Goal: Task Accomplishment & Management: Manage account settings

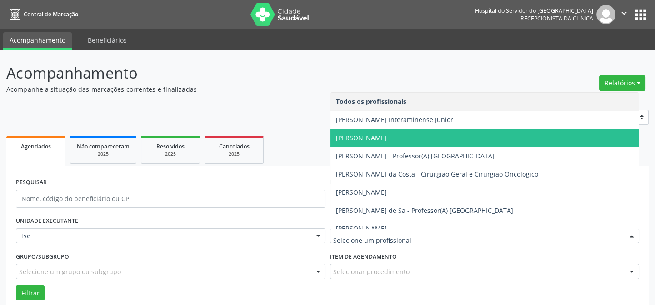
type input "N"
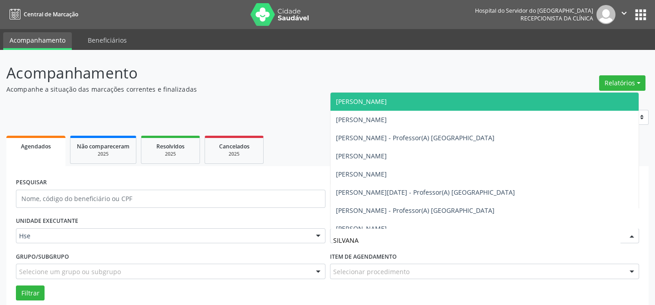
type input "SILVANA"
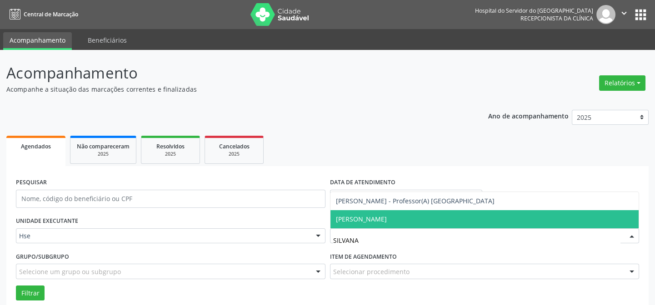
click at [394, 226] on span "[PERSON_NAME]" at bounding box center [484, 219] width 308 height 18
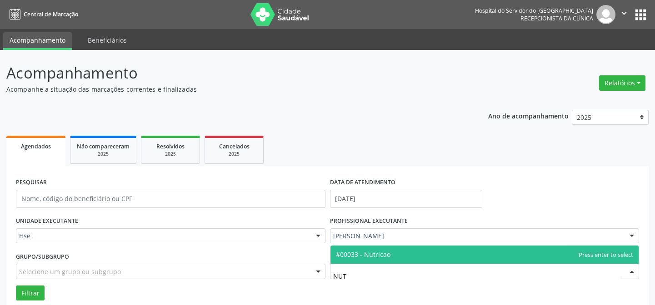
type input "NUTR"
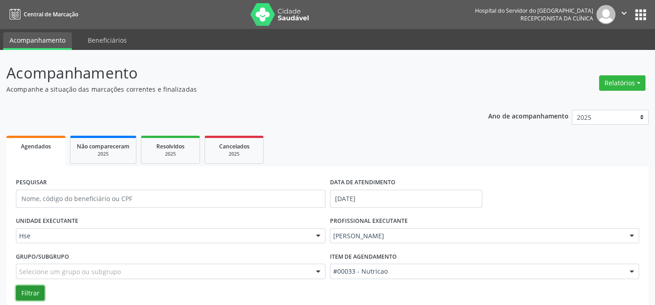
click at [39, 296] on button "Filtrar" at bounding box center [30, 293] width 29 height 15
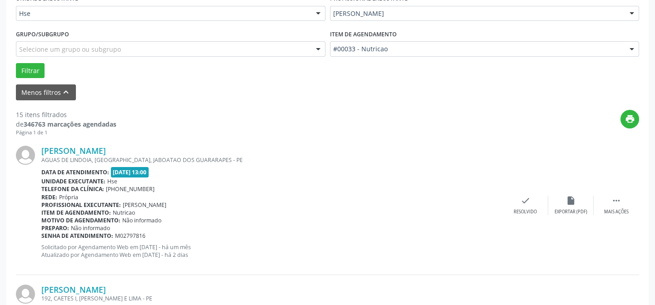
scroll to position [256, 0]
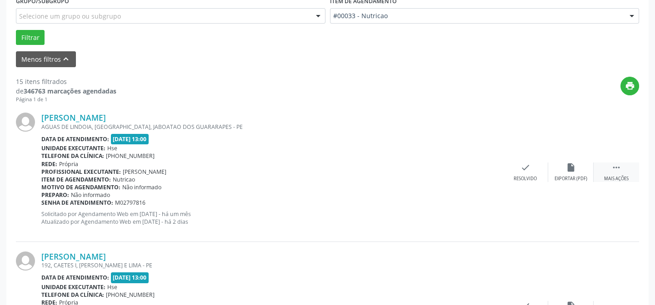
drag, startPoint x: 637, startPoint y: 166, endPoint x: 630, endPoint y: 168, distance: 7.5
click at [635, 166] on div " Mais ações" at bounding box center [615, 173] width 45 height 20
click at [567, 169] on icon "alarm_off" at bounding box center [571, 168] width 10 height 10
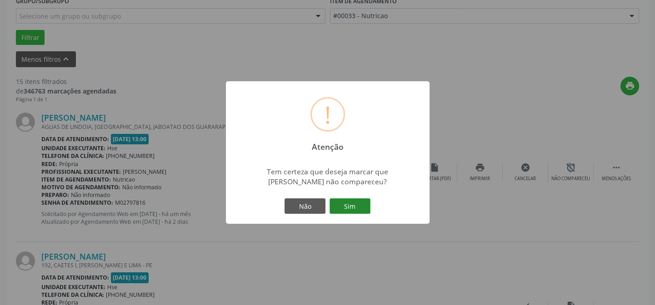
click at [352, 211] on button "Sim" at bounding box center [349, 206] width 41 height 15
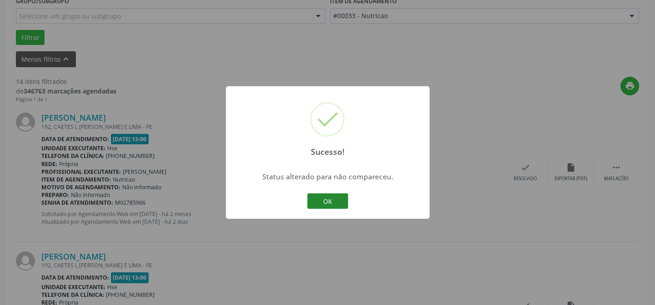
click at [318, 203] on button "OK" at bounding box center [327, 201] width 41 height 15
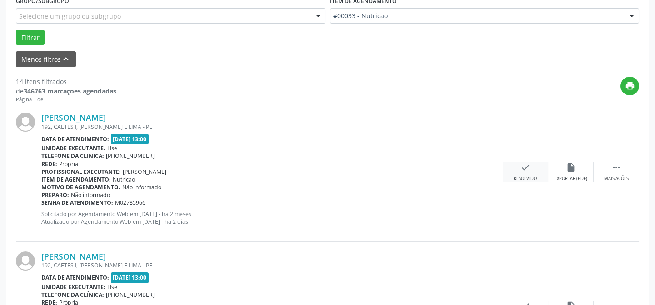
click at [529, 174] on div "check Resolvido" at bounding box center [524, 173] width 45 height 20
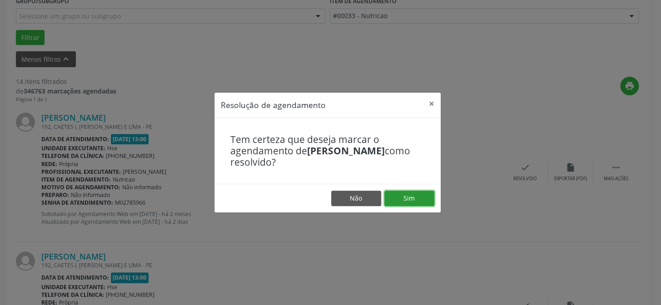
click at [404, 201] on button "Sim" at bounding box center [409, 198] width 50 height 15
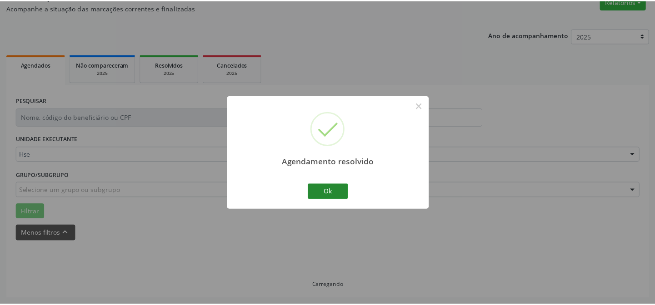
scroll to position [81, 0]
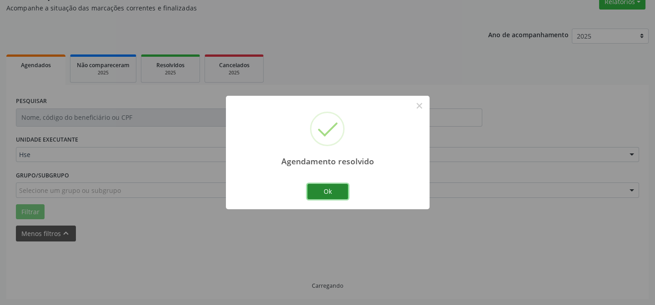
click at [331, 190] on button "Ok" at bounding box center [327, 191] width 41 height 15
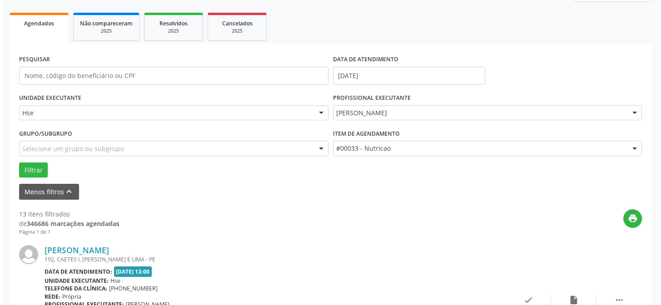
scroll to position [164, 0]
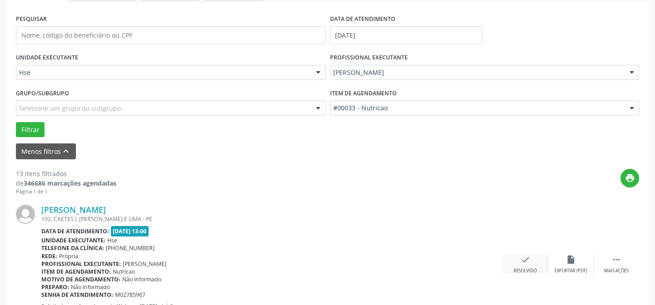
click at [530, 259] on icon "check" at bounding box center [525, 260] width 10 height 10
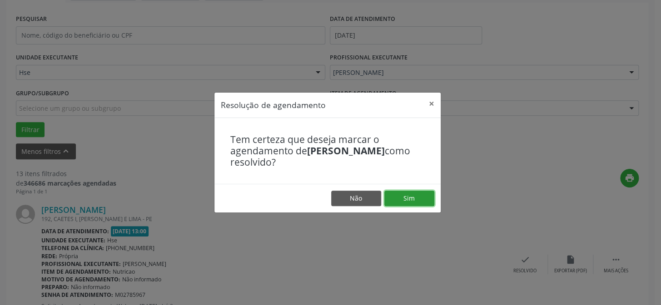
click at [417, 199] on button "Sim" at bounding box center [409, 198] width 50 height 15
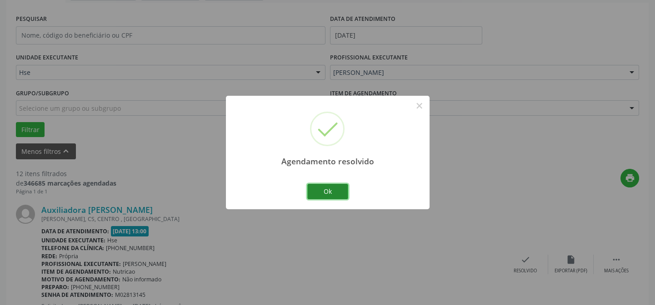
click at [328, 191] on button "Ok" at bounding box center [327, 191] width 41 height 15
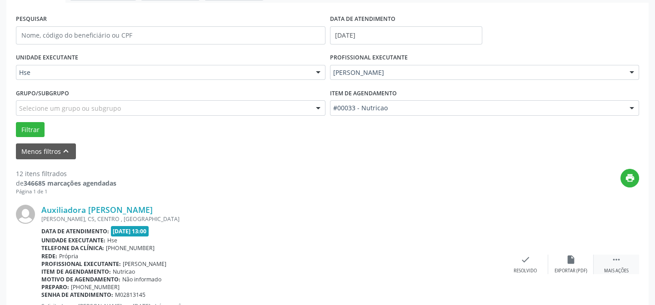
click at [624, 271] on div "Mais ações" at bounding box center [616, 271] width 25 height 6
click at [571, 272] on div "Não compareceu" at bounding box center [570, 271] width 39 height 6
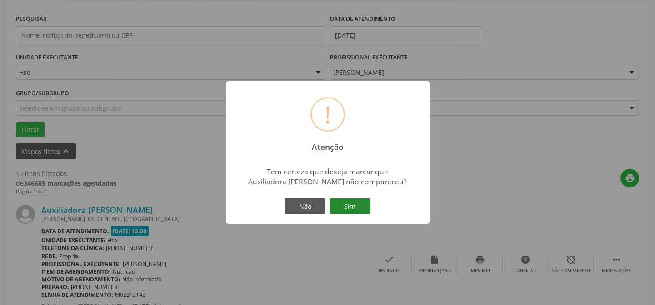
click at [339, 211] on button "Sim" at bounding box center [349, 206] width 41 height 15
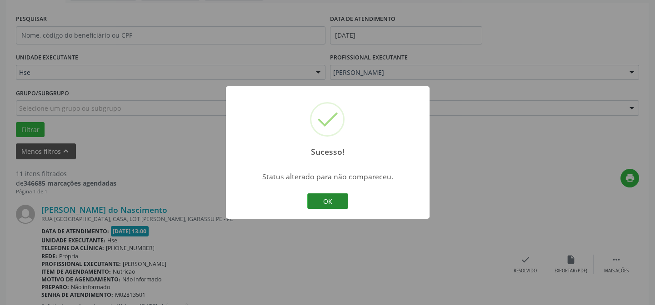
click at [344, 204] on button "OK" at bounding box center [327, 201] width 41 height 15
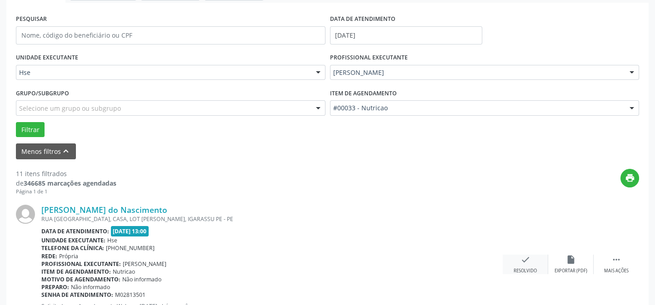
click at [524, 266] on div "check Resolvido" at bounding box center [524, 265] width 45 height 20
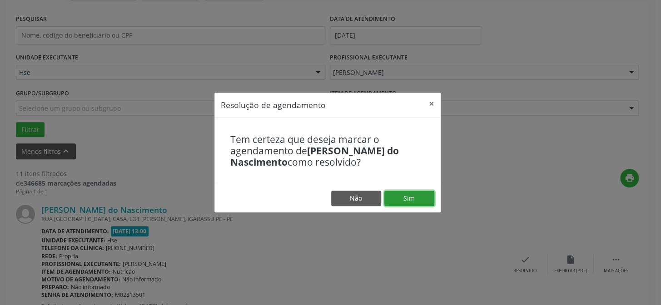
click at [402, 199] on button "Sim" at bounding box center [409, 198] width 50 height 15
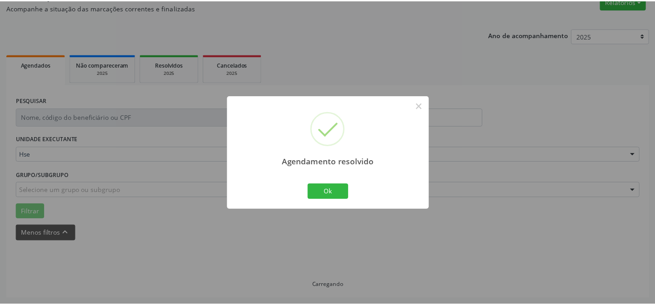
scroll to position [81, 0]
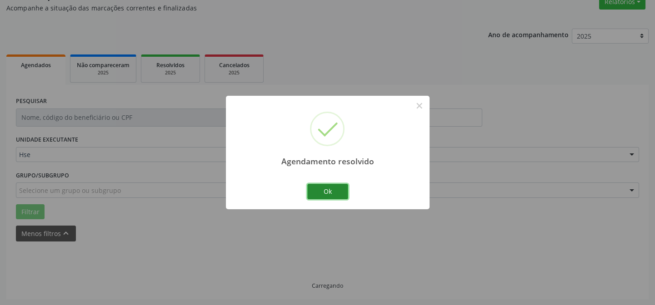
click at [332, 194] on button "Ok" at bounding box center [327, 191] width 41 height 15
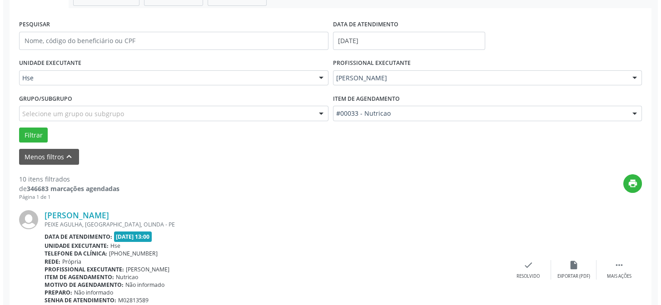
scroll to position [164, 0]
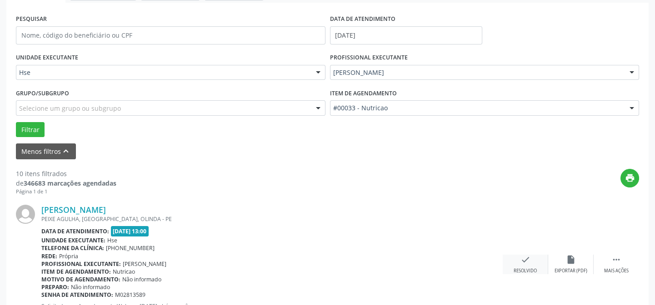
click at [530, 271] on div "Resolvido" at bounding box center [524, 271] width 23 height 6
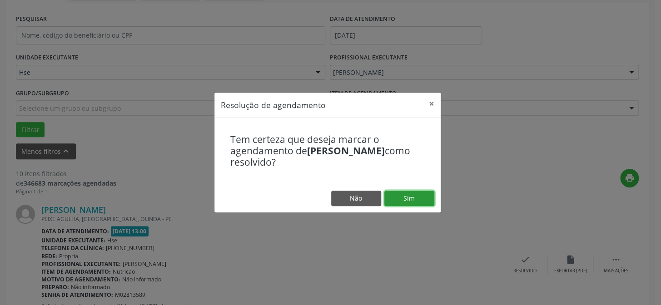
click at [411, 202] on button "Sim" at bounding box center [409, 198] width 50 height 15
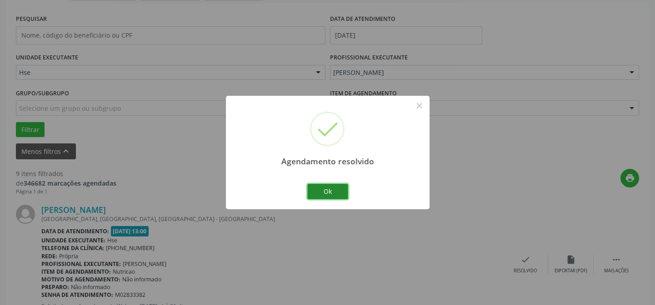
click at [328, 193] on button "Ok" at bounding box center [327, 191] width 41 height 15
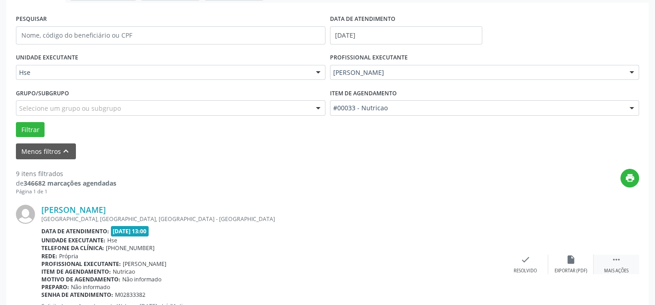
click at [616, 262] on icon "" at bounding box center [616, 260] width 10 height 10
click at [568, 259] on icon "alarm_off" at bounding box center [571, 260] width 10 height 10
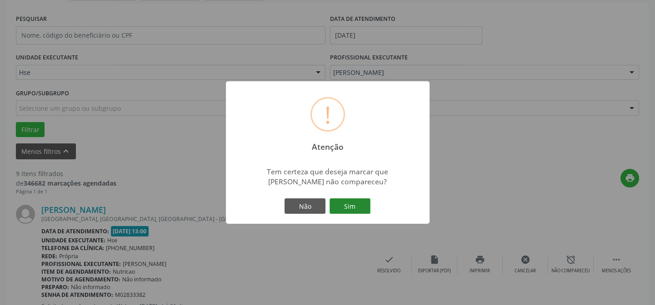
click at [348, 207] on button "Sim" at bounding box center [349, 206] width 41 height 15
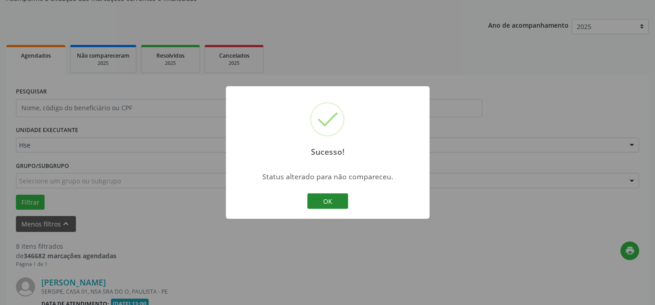
scroll to position [246, 0]
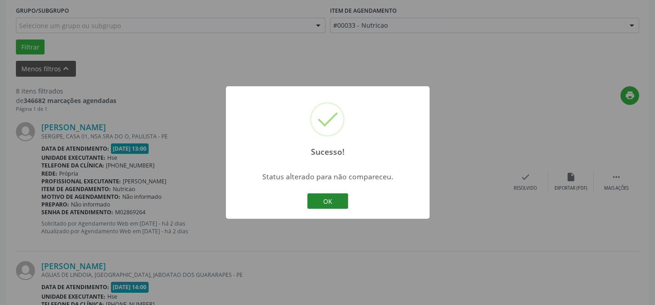
click at [336, 205] on button "OK" at bounding box center [327, 201] width 41 height 15
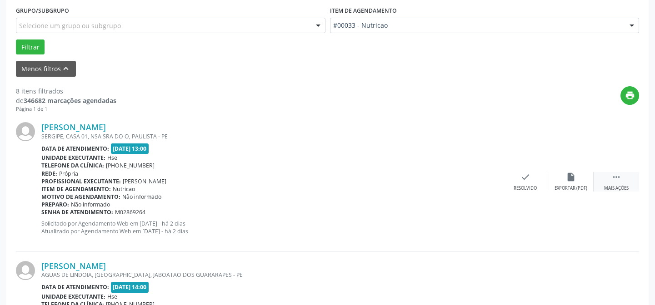
drag, startPoint x: 617, startPoint y: 187, endPoint x: 604, endPoint y: 184, distance: 13.2
click at [618, 187] on div "Mais ações" at bounding box center [616, 188] width 25 height 6
click at [563, 178] on div "alarm_off Não compareceu" at bounding box center [570, 182] width 45 height 20
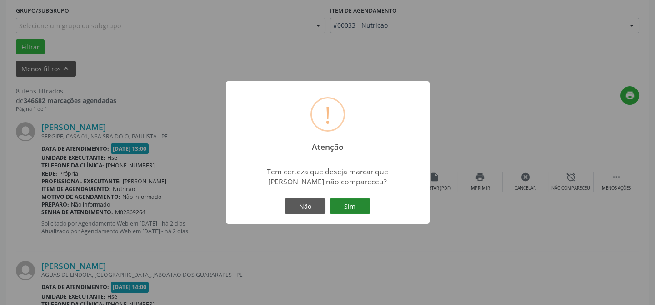
click at [363, 209] on button "Sim" at bounding box center [349, 206] width 41 height 15
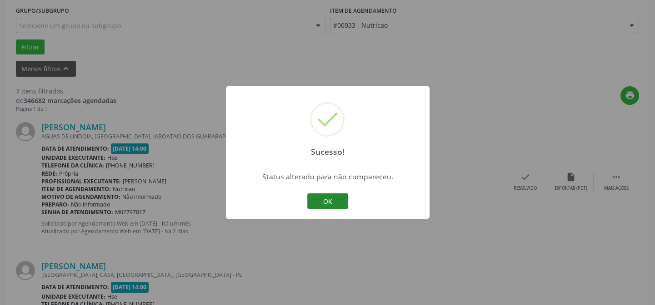
click at [317, 200] on button "OK" at bounding box center [327, 201] width 41 height 15
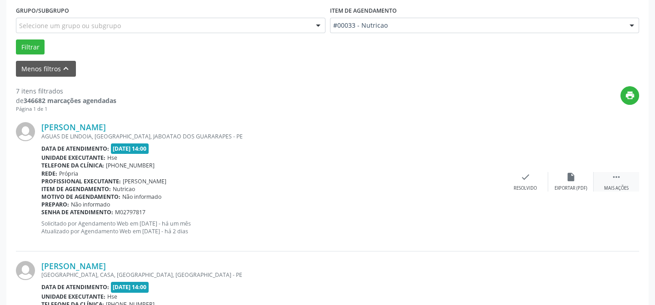
click at [617, 170] on div "[PERSON_NAME] AGUAS DE LINDOIA, [GEOGRAPHIC_DATA], JABOATAO DOS GUARARAPES - PE…" at bounding box center [327, 182] width 623 height 139
click at [618, 172] on icon "" at bounding box center [616, 177] width 10 height 10
click at [551, 175] on div "alarm_off Não compareceu" at bounding box center [570, 182] width 45 height 20
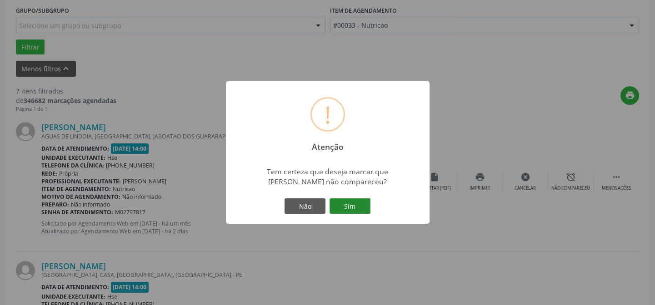
click at [363, 209] on button "Sim" at bounding box center [349, 206] width 41 height 15
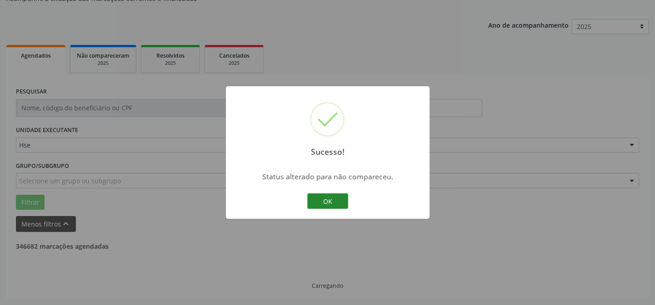
click at [314, 203] on button "OK" at bounding box center [327, 201] width 41 height 15
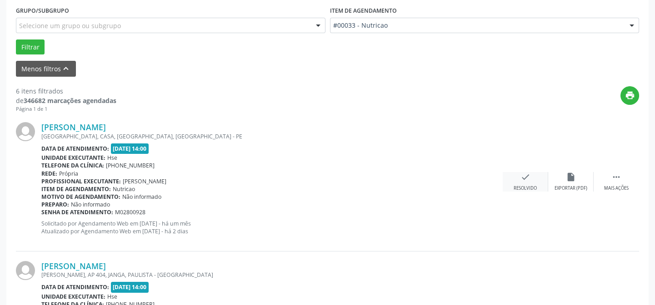
click at [528, 188] on div "Resolvido" at bounding box center [524, 188] width 23 height 6
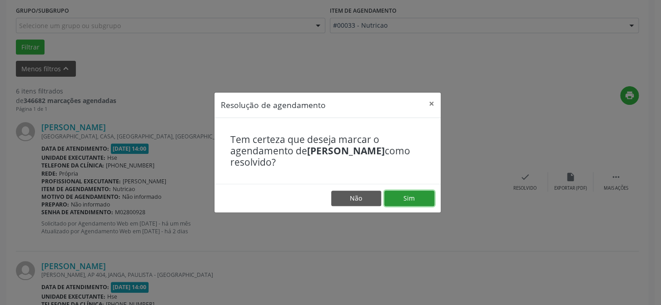
click at [419, 200] on button "Sim" at bounding box center [409, 198] width 50 height 15
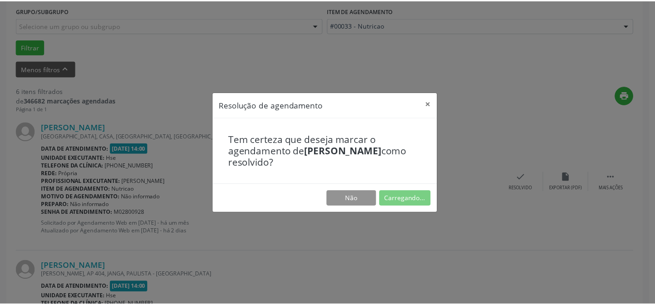
scroll to position [81, 0]
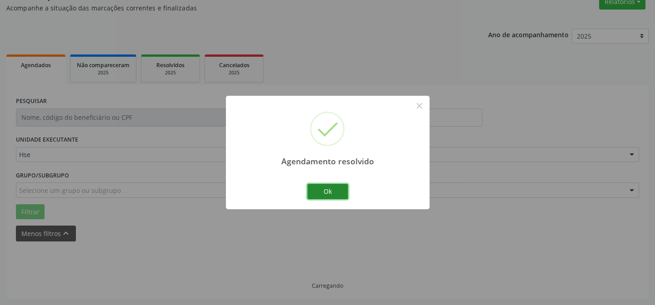
click at [342, 191] on button "Ok" at bounding box center [327, 191] width 41 height 15
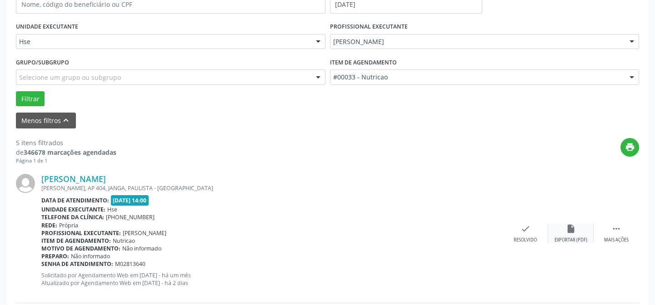
scroll to position [205, 0]
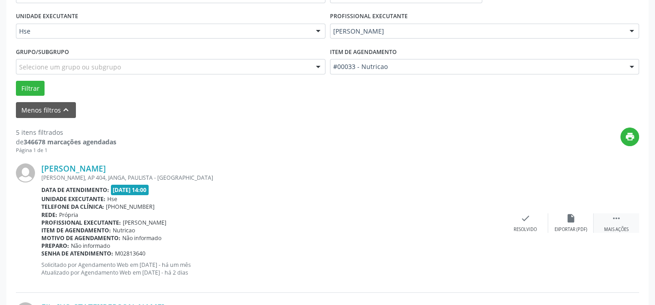
click at [604, 229] on div "Mais ações" at bounding box center [616, 230] width 25 height 6
click at [577, 224] on div "alarm_off Não compareceu" at bounding box center [570, 224] width 45 height 20
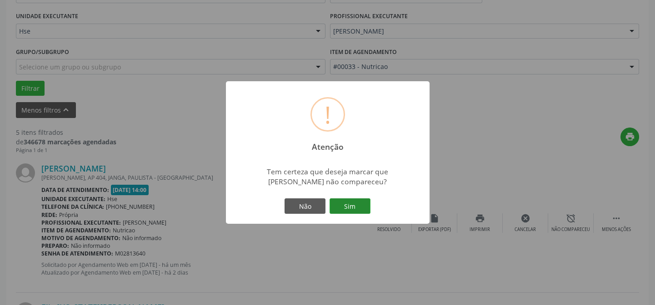
click at [361, 204] on button "Sim" at bounding box center [349, 206] width 41 height 15
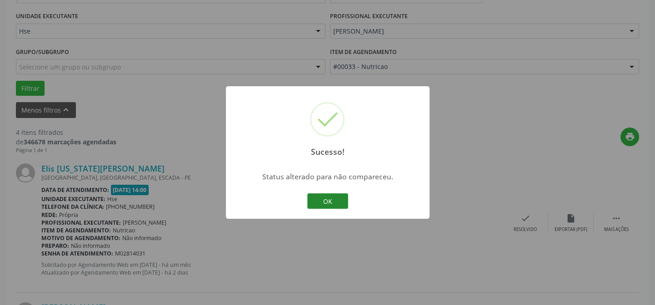
click at [324, 204] on button "OK" at bounding box center [327, 201] width 41 height 15
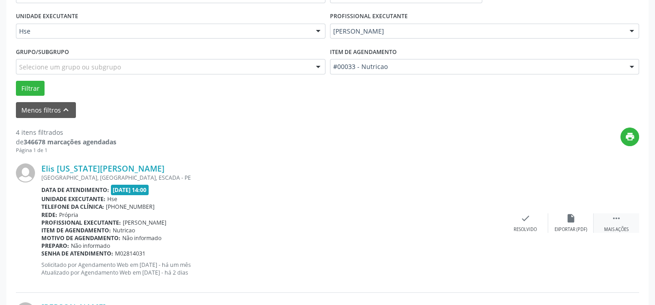
click at [621, 221] on div " Mais ações" at bounding box center [615, 224] width 45 height 20
click at [572, 218] on icon "alarm_off" at bounding box center [571, 219] width 10 height 10
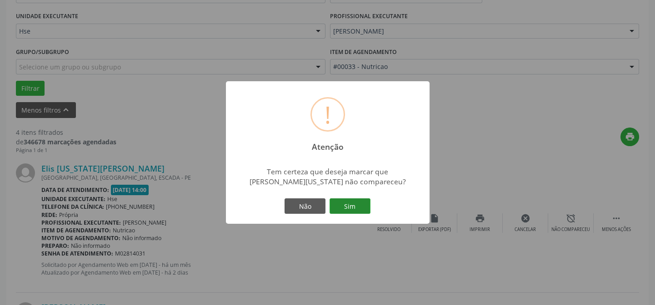
click at [368, 209] on button "Sim" at bounding box center [349, 206] width 41 height 15
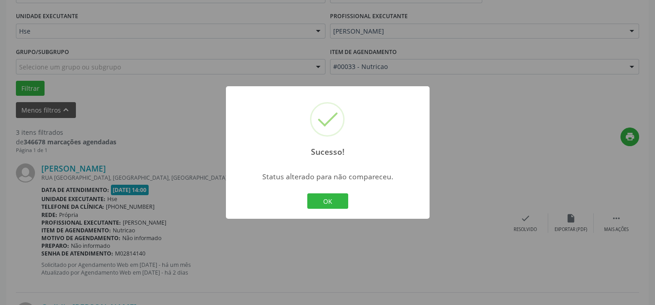
click at [334, 210] on div "OK Cancel" at bounding box center [327, 201] width 45 height 19
click at [338, 202] on button "OK" at bounding box center [327, 201] width 41 height 15
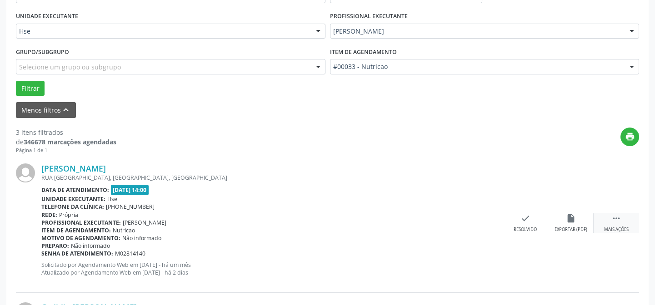
click at [604, 223] on div " Mais ações" at bounding box center [615, 224] width 45 height 20
click at [577, 223] on div "alarm_off Não compareceu" at bounding box center [570, 224] width 45 height 20
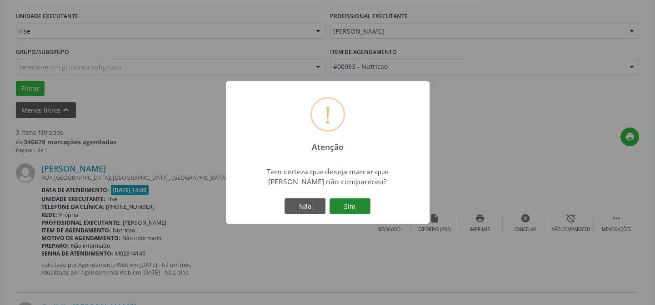
click at [345, 205] on button "Sim" at bounding box center [349, 206] width 41 height 15
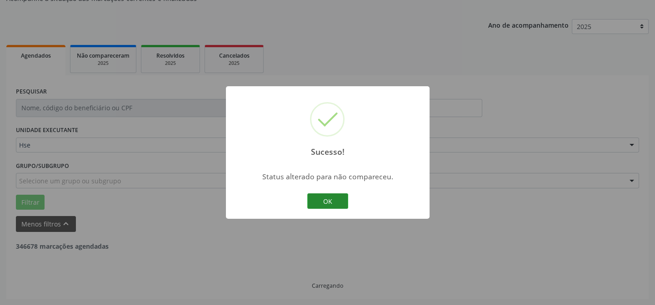
click at [313, 204] on button "OK" at bounding box center [327, 201] width 41 height 15
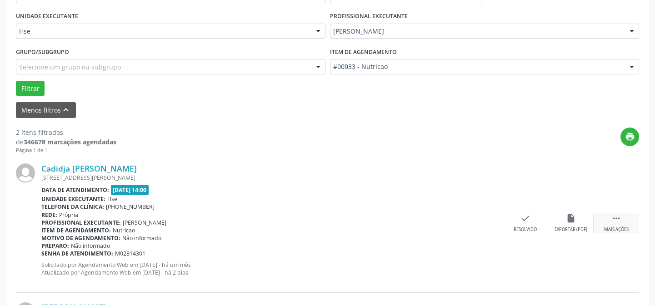
click at [622, 227] on div "Mais ações" at bounding box center [616, 230] width 25 height 6
click at [560, 222] on div "alarm_off Não compareceu" at bounding box center [570, 224] width 45 height 20
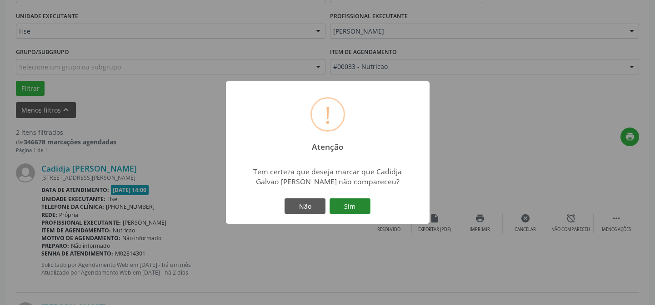
click at [357, 212] on button "Sim" at bounding box center [349, 206] width 41 height 15
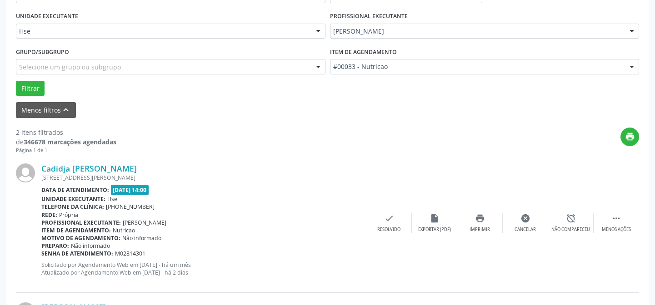
scroll to position [91, 0]
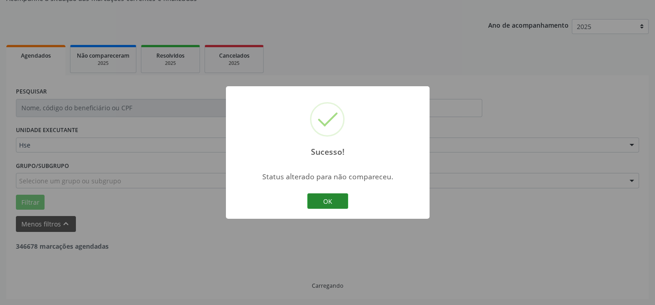
click at [335, 209] on button "OK" at bounding box center [327, 201] width 41 height 15
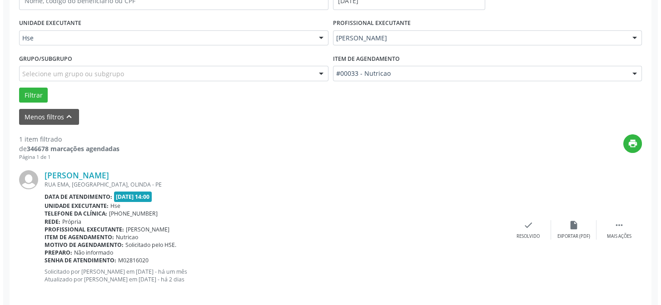
scroll to position [208, 0]
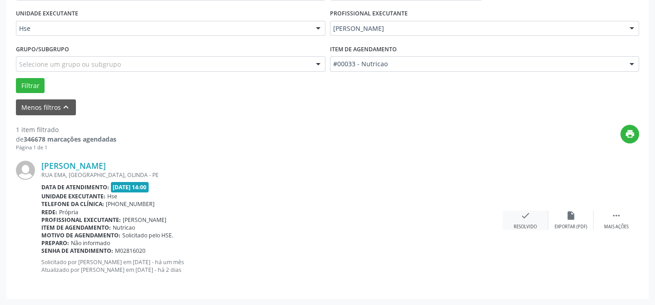
click at [521, 216] on icon "check" at bounding box center [525, 216] width 10 height 10
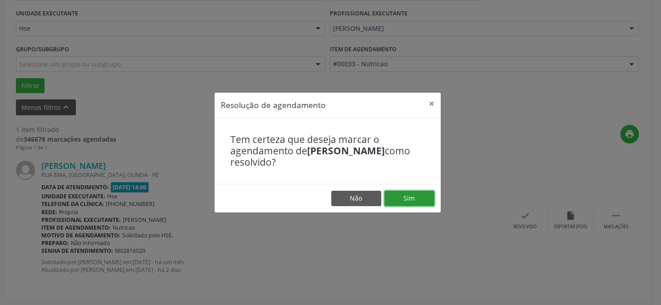
click at [417, 199] on button "Sim" at bounding box center [409, 198] width 50 height 15
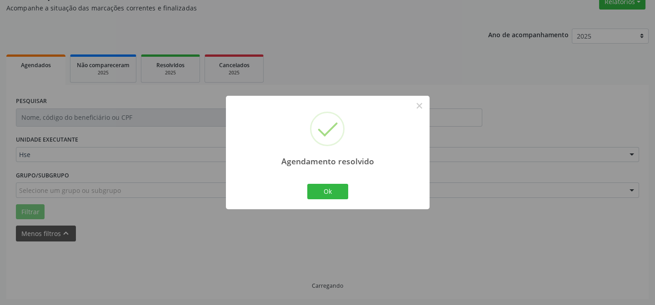
scroll to position [61, 0]
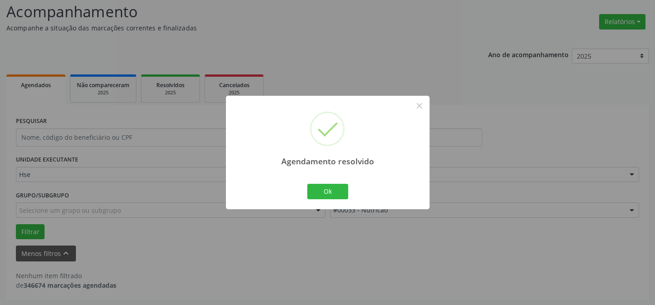
click at [311, 204] on div "Agendamento resolvido × Ok Cancel" at bounding box center [328, 152] width 204 height 113
click at [312, 199] on button "Ok" at bounding box center [327, 191] width 41 height 15
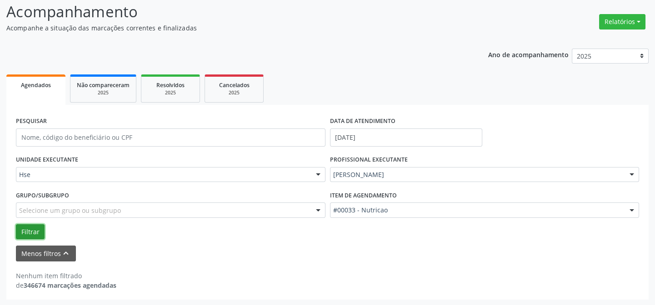
click at [37, 227] on button "Filtrar" at bounding box center [30, 231] width 29 height 15
